Goal: Navigation & Orientation: Find specific page/section

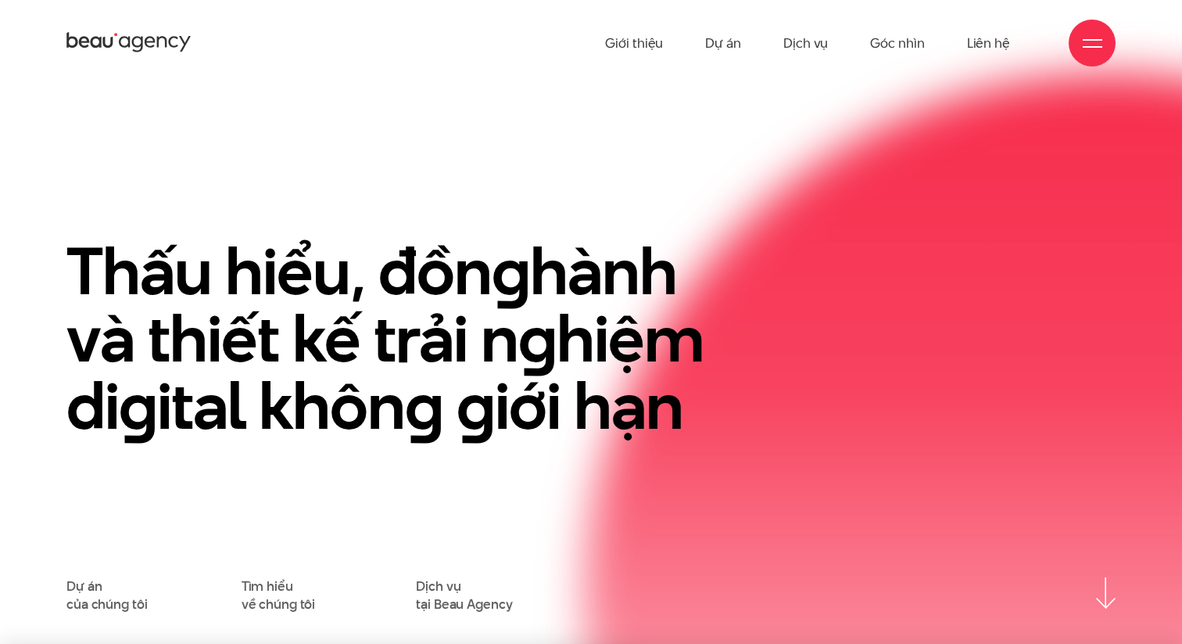
click at [1090, 44] on div at bounding box center [1093, 44] width 20 height 20
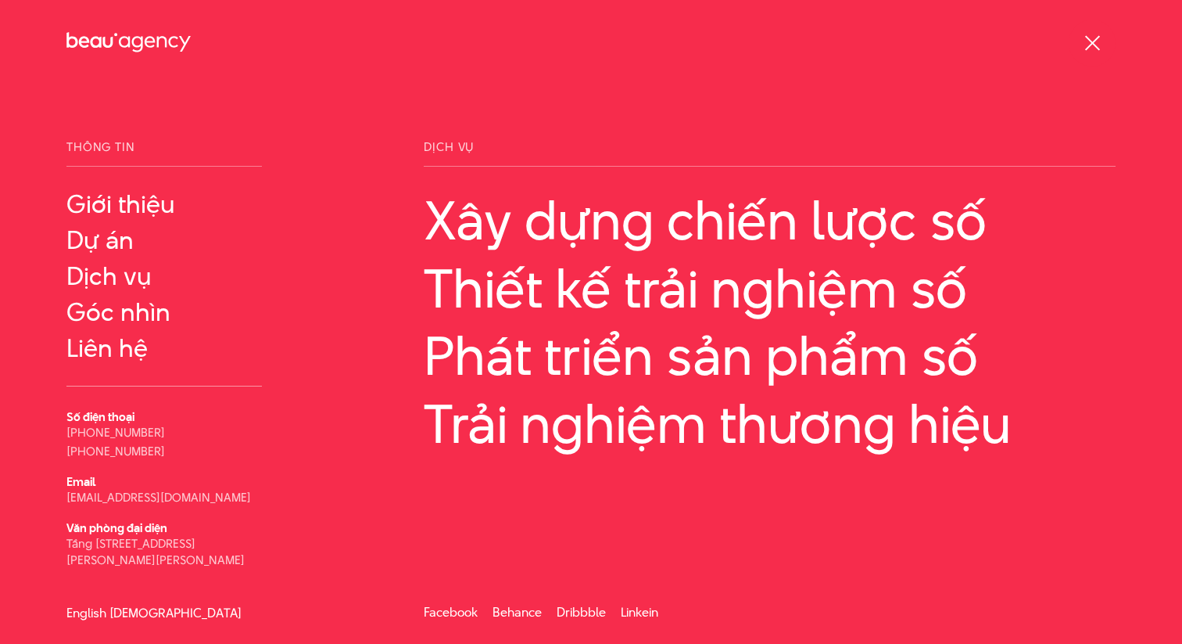
click at [68, 611] on link "English" at bounding box center [86, 613] width 40 height 12
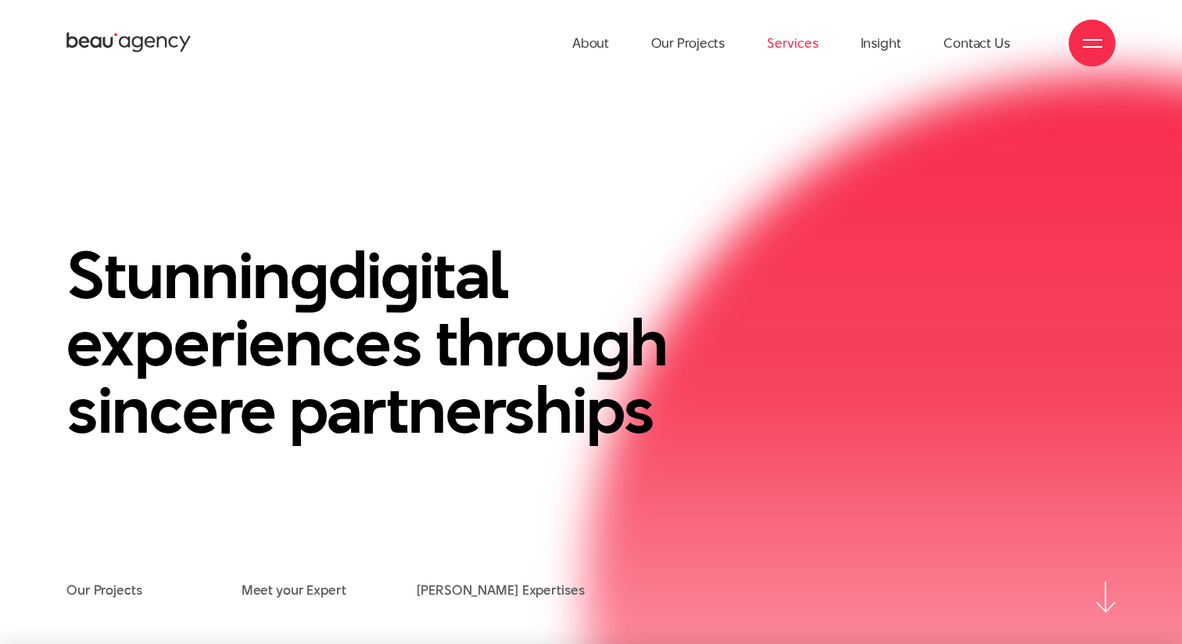
click at [792, 41] on link "Services" at bounding box center [792, 43] width 51 height 86
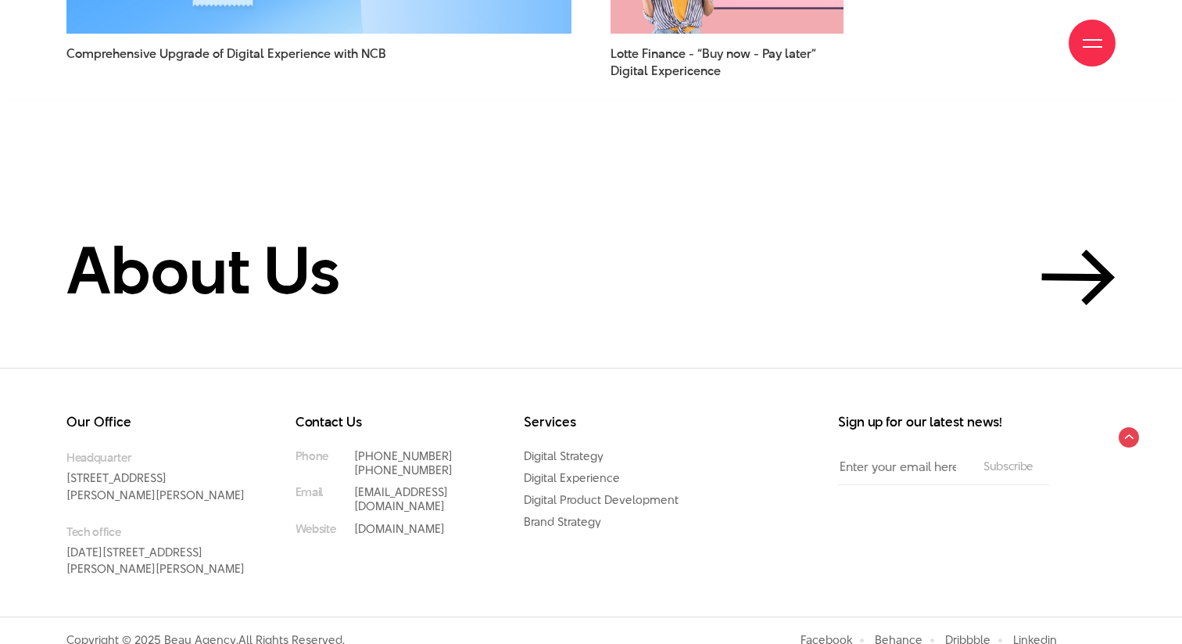
scroll to position [4557, 0]
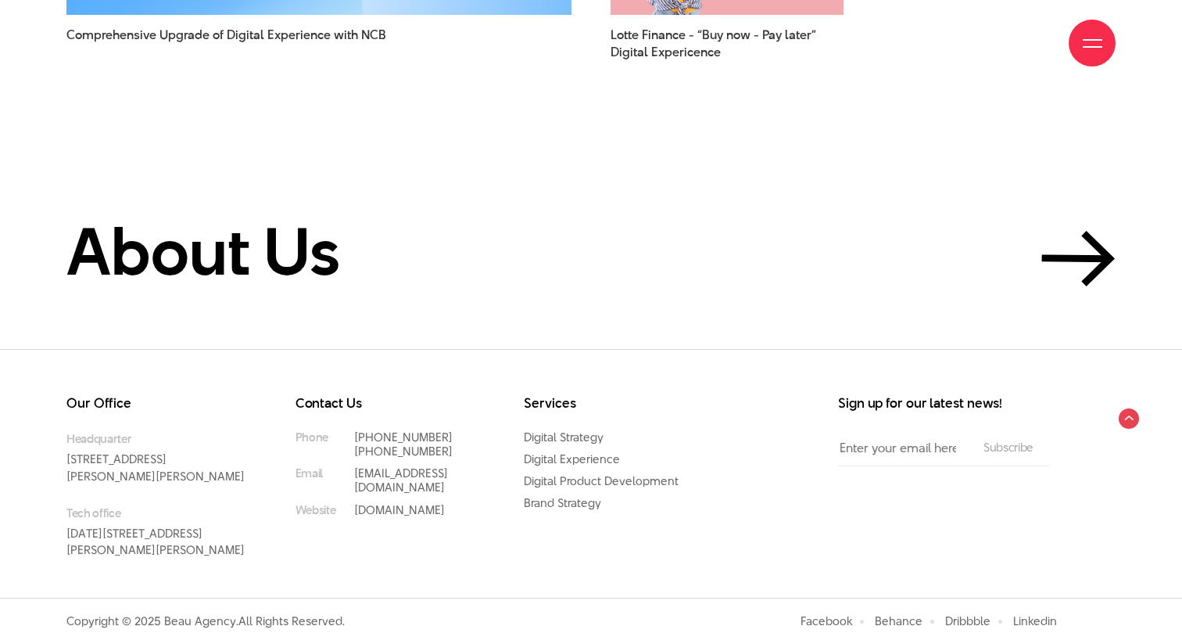
click at [724, 117] on section "About Us" at bounding box center [591, 204] width 1182 height 289
